Goal: Task Accomplishment & Management: Manage account settings

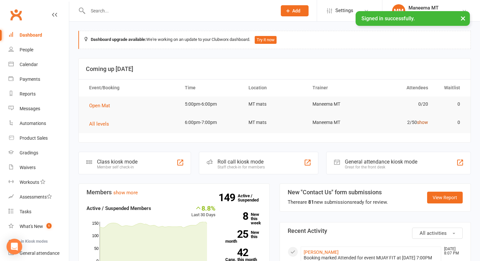
click at [424, 121] on link "show" at bounding box center [422, 122] width 11 height 5
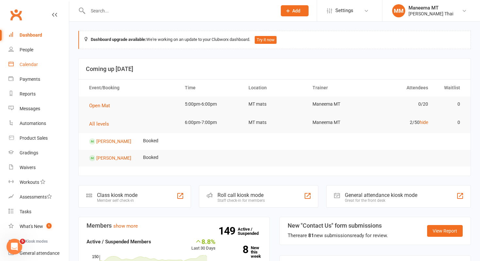
click at [40, 65] on link "Calendar" at bounding box center [38, 64] width 60 height 15
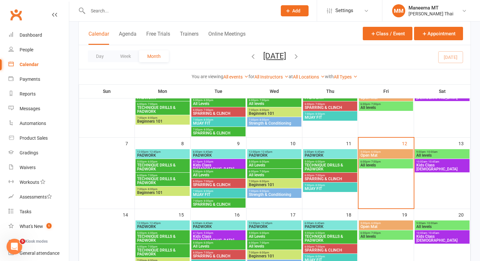
scroll to position [84, 0]
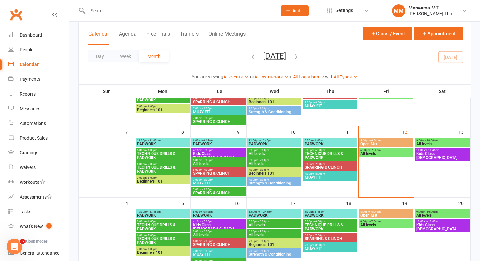
click at [326, 174] on span "7:00pm - 8:00pm" at bounding box center [330, 173] width 52 height 3
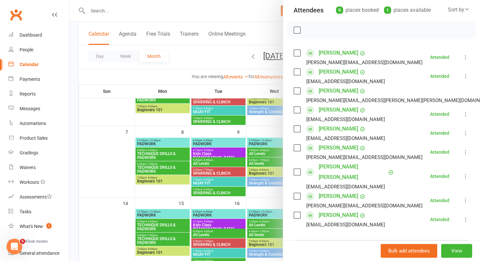
scroll to position [94, 0]
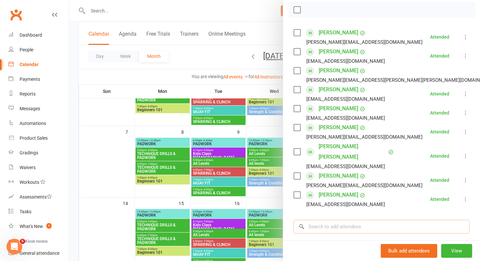
click at [329, 222] on input "search" at bounding box center [382, 226] width 176 height 14
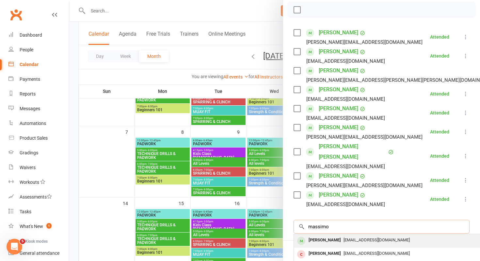
type input "massimo"
click at [314, 247] on div "[PERSON_NAME] [EMAIL_ADDRESS][DOMAIN_NAME]" at bounding box center [391, 240] width 195 height 13
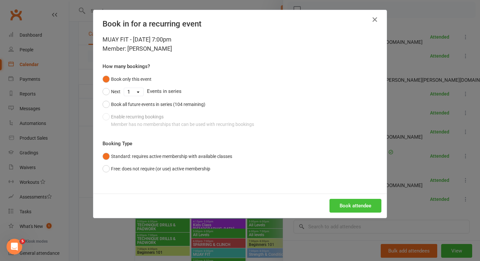
click at [338, 204] on button "Book attendee" at bounding box center [356, 206] width 52 height 14
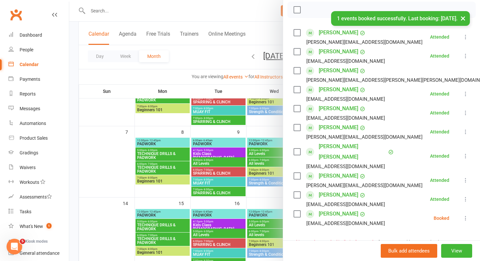
click at [463, 218] on icon at bounding box center [465, 218] width 7 height 7
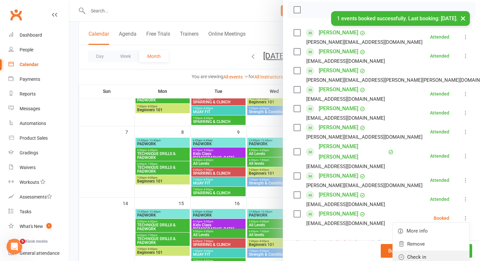
click at [426, 251] on link "Check in" at bounding box center [431, 256] width 76 height 13
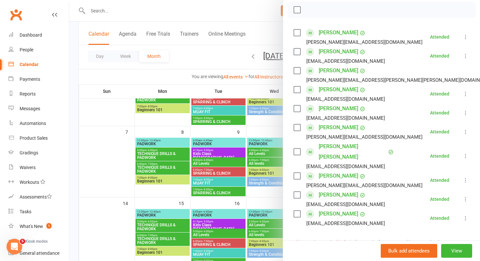
click at [345, 212] on link "[PERSON_NAME]" at bounding box center [339, 213] width 40 height 10
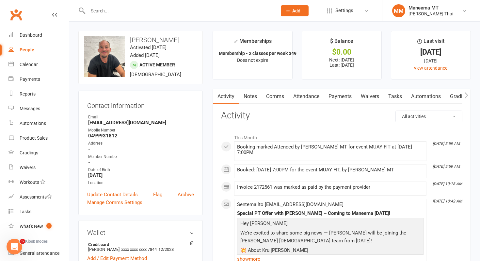
click at [197, 10] on input "text" at bounding box center [179, 10] width 186 height 9
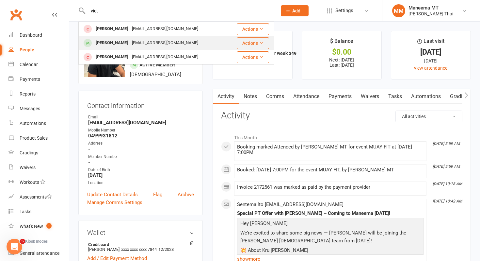
type input "vict"
click at [185, 44] on div "[PERSON_NAME] [EMAIL_ADDRESS][DOMAIN_NAME]" at bounding box center [153, 42] width 149 height 13
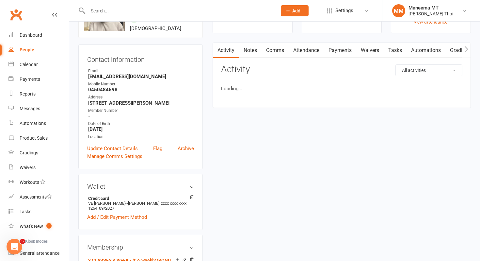
scroll to position [179, 0]
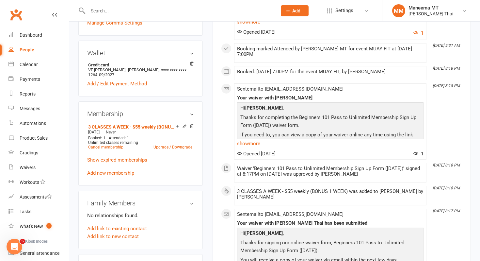
click at [177, 8] on input "text" at bounding box center [179, 10] width 186 height 9
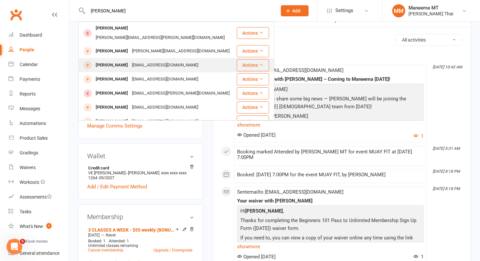
scroll to position [15, 0]
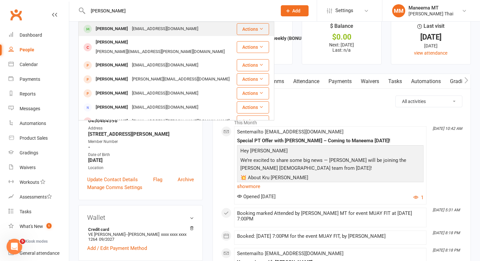
type input "[PERSON_NAME]"
click at [120, 31] on div "[PERSON_NAME]" at bounding box center [112, 28] width 36 height 9
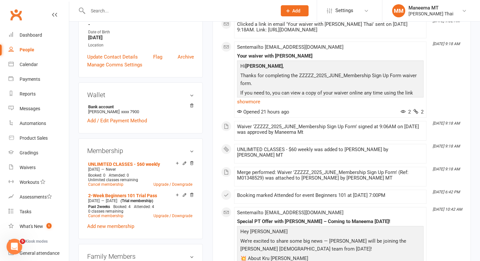
scroll to position [147, 0]
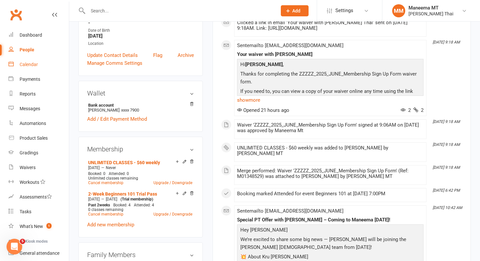
click at [29, 65] on div "Calendar" at bounding box center [29, 64] width 18 height 5
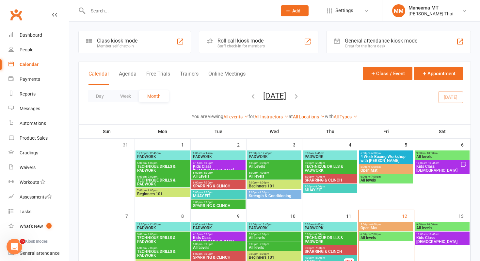
click at [102, 8] on input "text" at bounding box center [179, 10] width 186 height 9
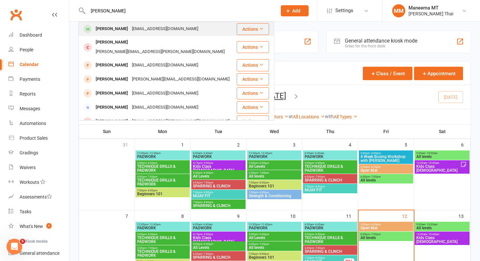
type input "[PERSON_NAME]"
click at [101, 35] on div "[PERSON_NAME] [EMAIL_ADDRESS][DOMAIN_NAME]" at bounding box center [157, 28] width 157 height 13
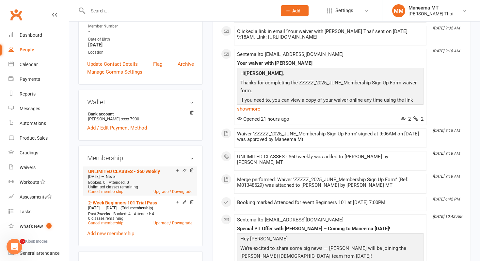
scroll to position [139, 0]
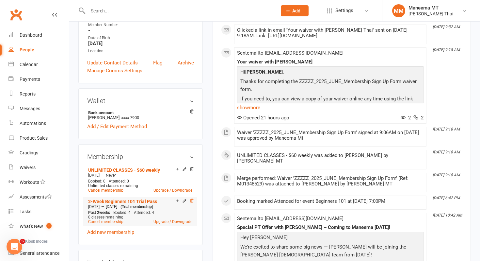
click at [190, 200] on icon at bounding box center [191, 200] width 5 height 5
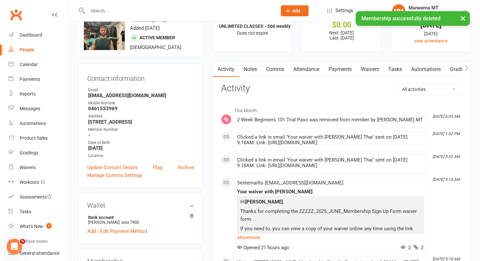
scroll to position [0, 0]
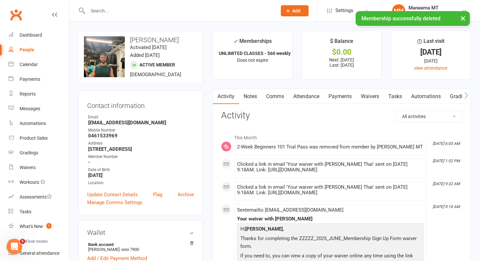
click at [253, 99] on link "Notes" at bounding box center [250, 96] width 23 height 15
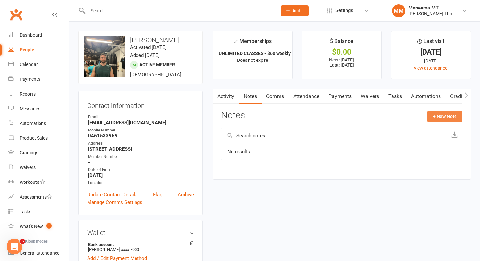
click at [433, 121] on button "+ New Note" at bounding box center [445, 116] width 35 height 12
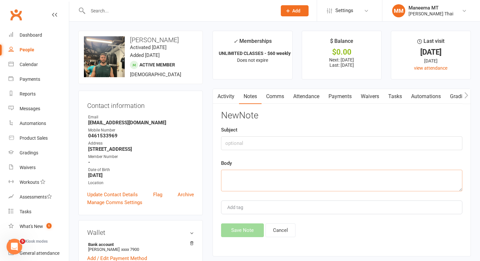
click at [316, 177] on textarea at bounding box center [341, 181] width 241 height 22
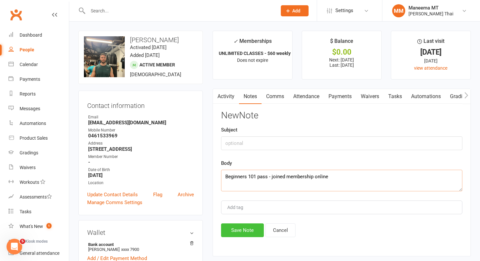
type textarea "Beginners 101 pass - joined membership online"
click at [248, 228] on button "Save Note" at bounding box center [242, 230] width 43 height 14
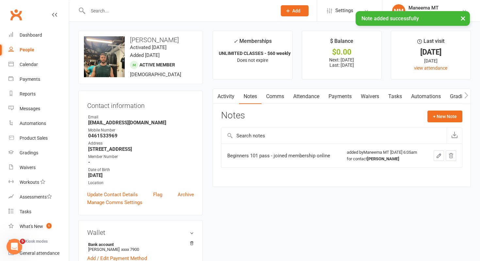
click at [42, 48] on link "People" at bounding box center [38, 49] width 60 height 15
select select "100"
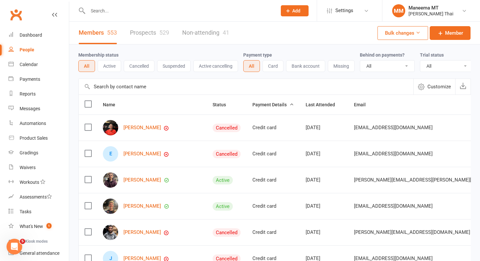
click at [188, 8] on input "text" at bounding box center [179, 10] width 186 height 9
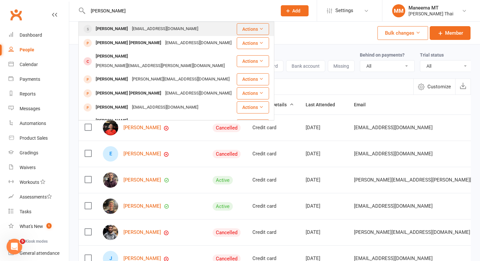
type input "[PERSON_NAME]"
click at [163, 28] on div "[EMAIL_ADDRESS][DOMAIN_NAME]" at bounding box center [165, 28] width 70 height 9
